Goal: Information Seeking & Learning: Learn about a topic

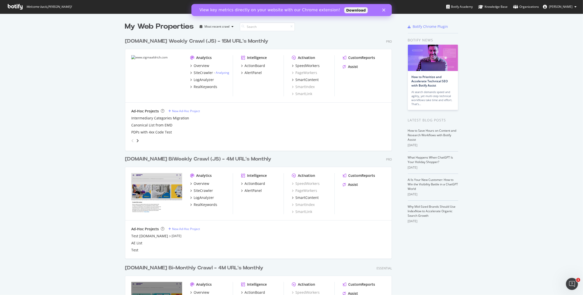
click at [143, 58] on img "grid" at bounding box center [156, 75] width 51 height 41
click at [201, 65] on div "Overview" at bounding box center [202, 65] width 16 height 5
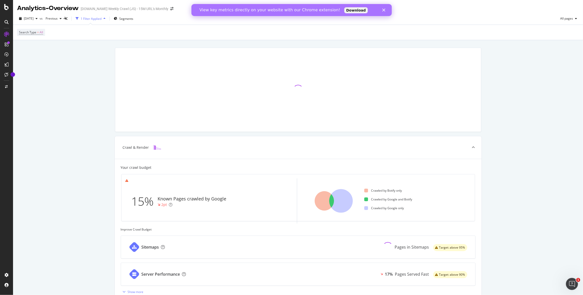
click at [383, 10] on polygon "Close" at bounding box center [383, 10] width 3 height 3
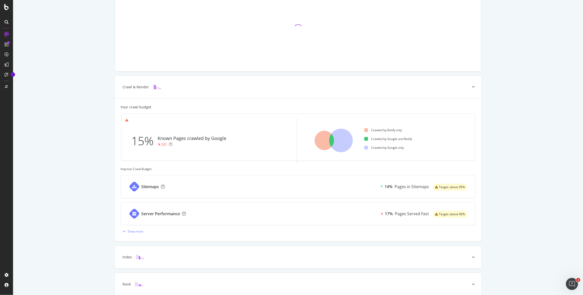
scroll to position [61, 0]
click at [151, 188] on div "Sitemaps" at bounding box center [151, 186] width 18 height 6
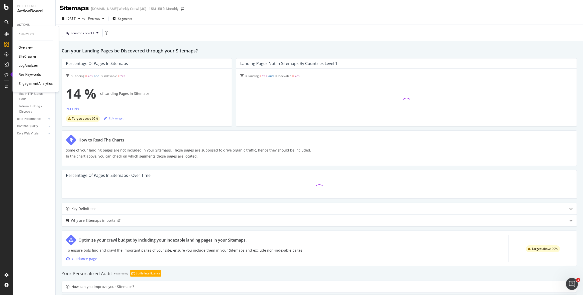
click at [29, 49] on div "Overview" at bounding box center [26, 47] width 14 height 5
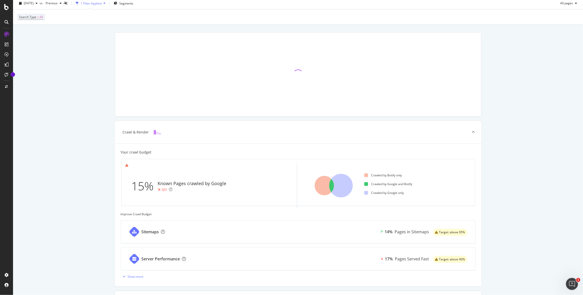
scroll to position [83, 0]
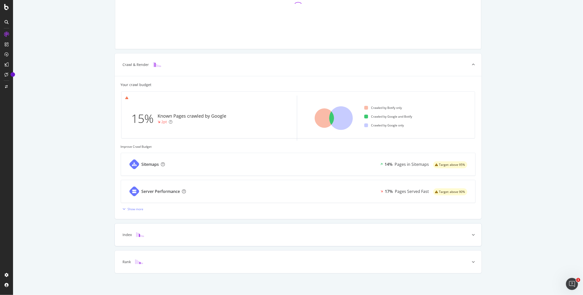
click at [473, 234] on icon at bounding box center [473, 234] width 3 height 3
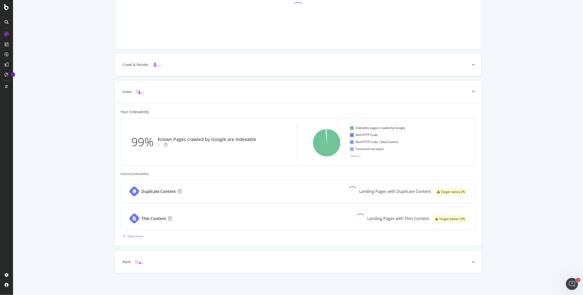
click at [472, 66] on icon at bounding box center [473, 64] width 3 height 3
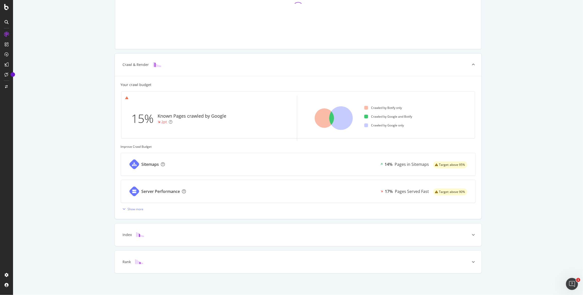
click at [153, 191] on div "Server Performance" at bounding box center [161, 192] width 39 height 6
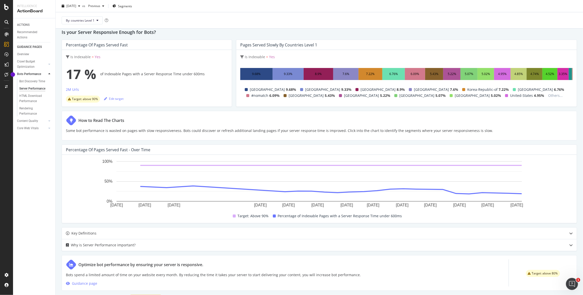
scroll to position [24, 0]
